Goal: Find specific page/section: Find specific page/section

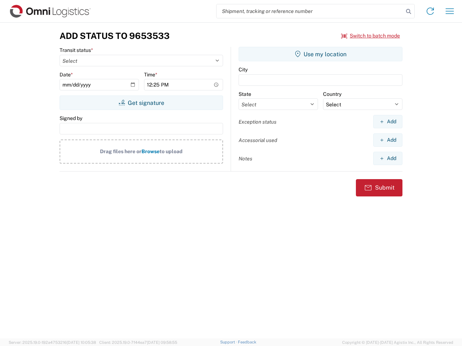
click at [310, 11] on input "search" at bounding box center [310, 11] width 187 height 14
click at [409, 12] on icon at bounding box center [408, 11] width 10 height 10
click at [430, 11] on icon at bounding box center [430, 11] width 12 height 12
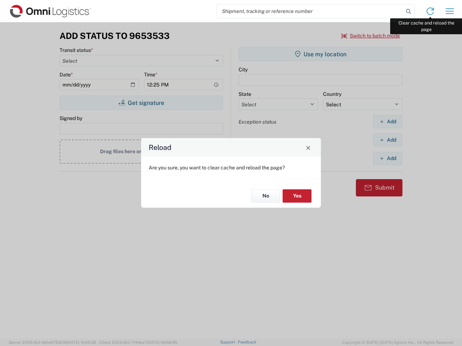
click at [450, 11] on div "Reload Are you sure, you want to clear cache and reload the page? No Yes" at bounding box center [231, 173] width 462 height 346
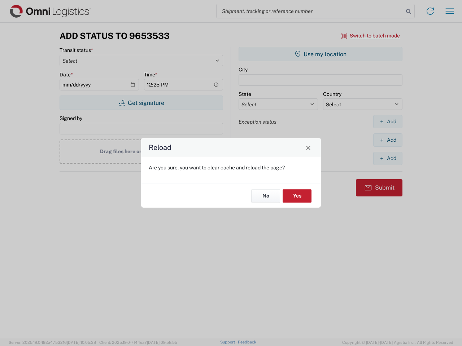
click at [371, 36] on div "Reload Are you sure, you want to clear cache and reload the page? No Yes" at bounding box center [231, 173] width 462 height 346
click at [141, 103] on div "Reload Are you sure, you want to clear cache and reload the page? No Yes" at bounding box center [231, 173] width 462 height 346
click at [320, 54] on div "Reload Are you sure, you want to clear cache and reload the page? No Yes" at bounding box center [231, 173] width 462 height 346
click at [388, 122] on div "Reload Are you sure, you want to clear cache and reload the page? No Yes" at bounding box center [231, 173] width 462 height 346
click at [388, 140] on div "Reload Are you sure, you want to clear cache and reload the page? No Yes" at bounding box center [231, 173] width 462 height 346
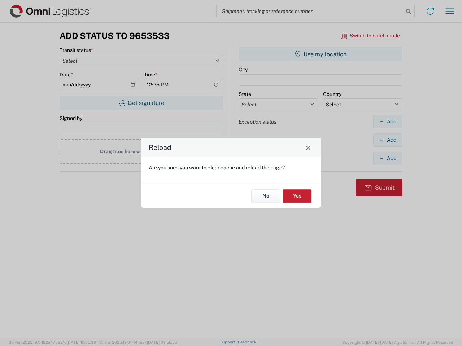
click at [388, 158] on div "Reload Are you sure, you want to clear cache and reload the page? No Yes" at bounding box center [231, 173] width 462 height 346
